Goal: Information Seeking & Learning: Learn about a topic

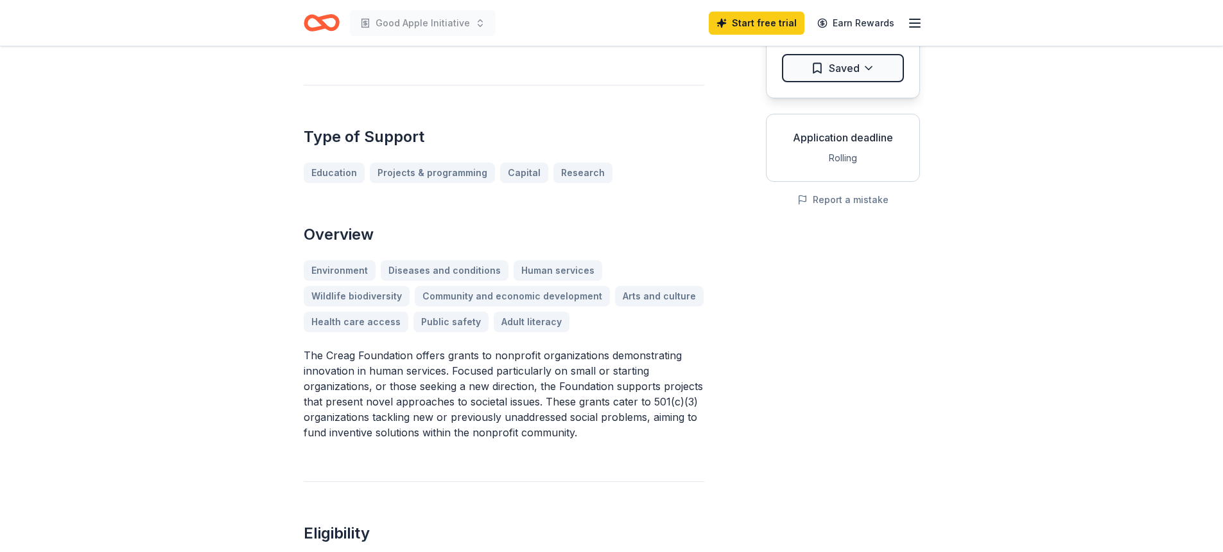
scroll to position [175, 0]
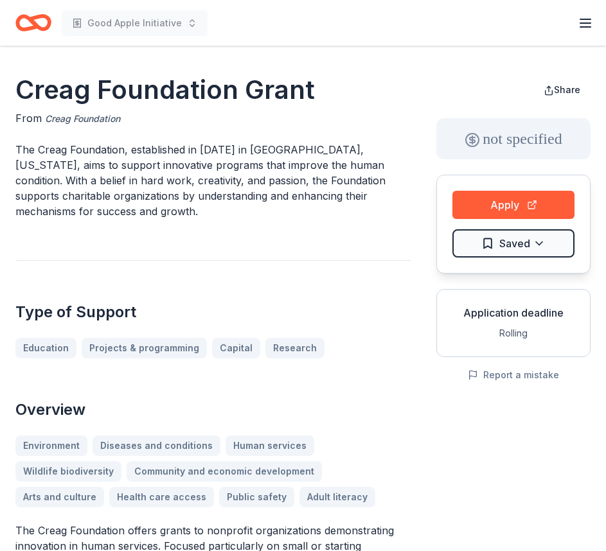
click at [85, 118] on link "Creag Foundation" at bounding box center [82, 118] width 75 height 15
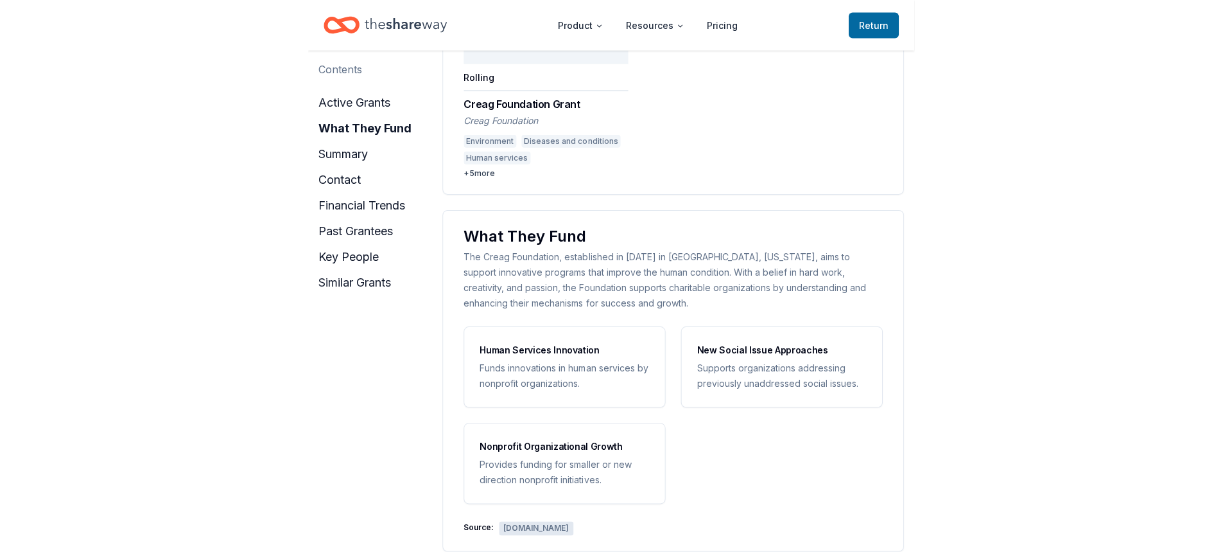
scroll to position [321, 0]
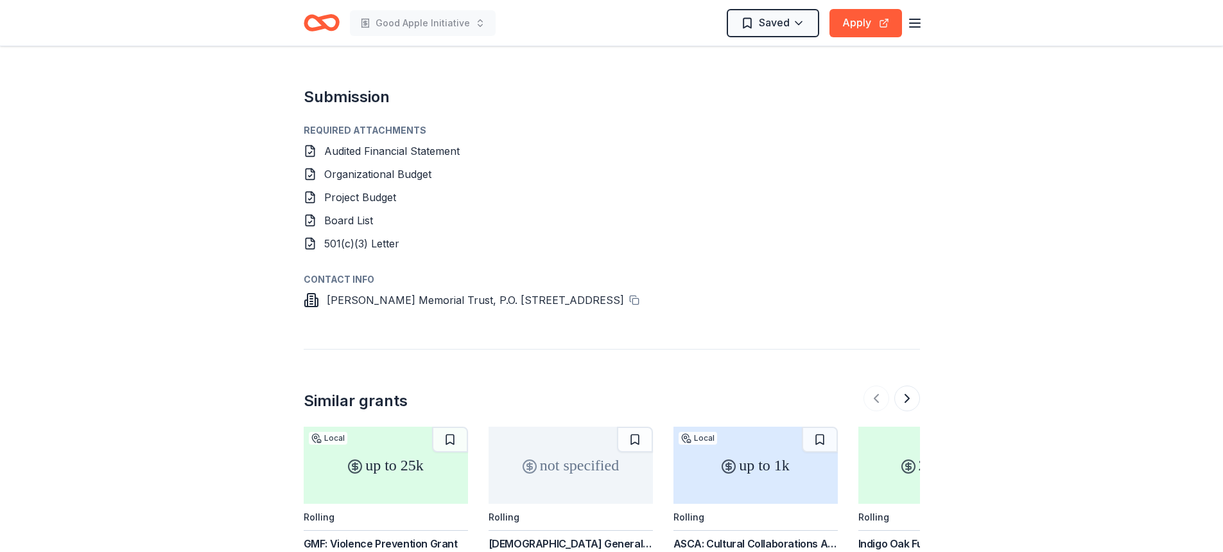
scroll to position [1220, 0]
